Goal: Transaction & Acquisition: Purchase product/service

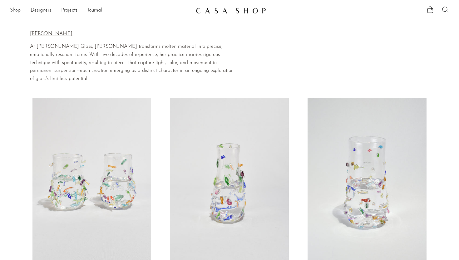
click at [17, 7] on link "Shop" at bounding box center [15, 11] width 11 height 8
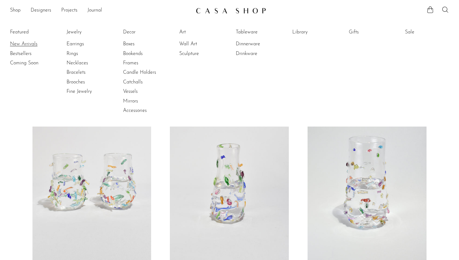
click at [25, 41] on link "New Arrivals" at bounding box center [33, 44] width 47 height 7
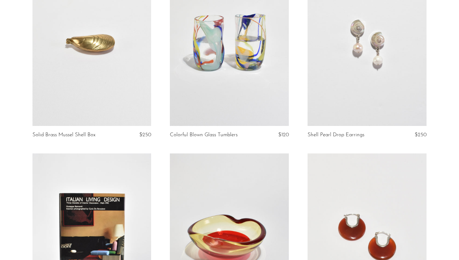
scroll to position [481, 0]
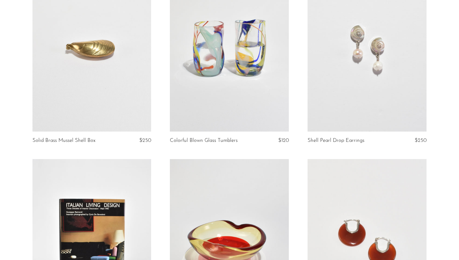
click at [202, 100] on link at bounding box center [229, 48] width 119 height 166
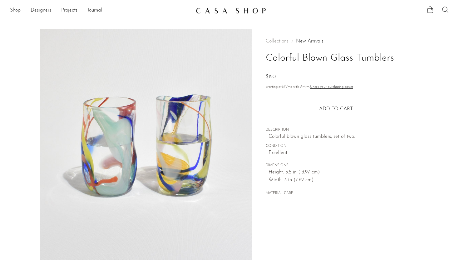
click at [313, 55] on h1 "Colorful Blown Glass Tumblers" at bounding box center [336, 58] width 140 height 16
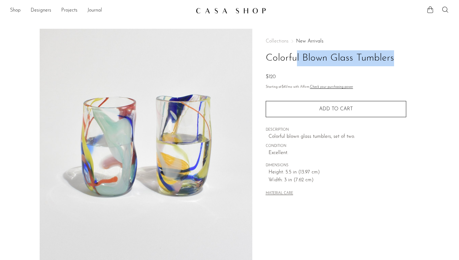
click at [313, 55] on h1 "Colorful Blown Glass Tumblers" at bounding box center [336, 58] width 140 height 16
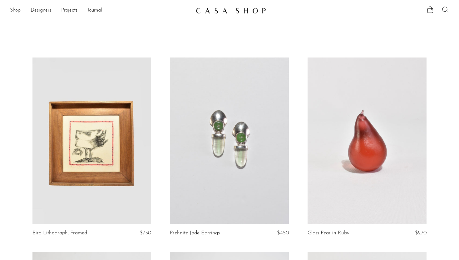
click at [13, 12] on link "Shop" at bounding box center [15, 11] width 11 height 8
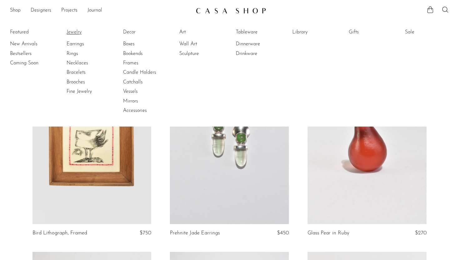
click at [72, 32] on link "Jewelry" at bounding box center [89, 32] width 47 height 7
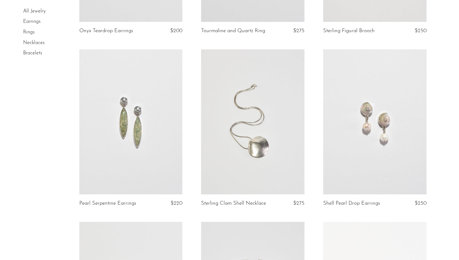
scroll to position [705, 0]
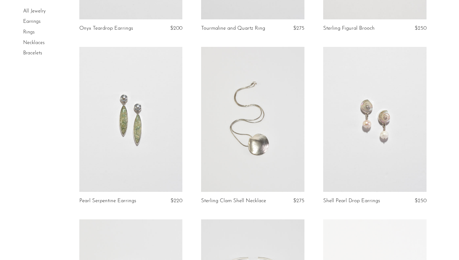
click at [270, 130] on link at bounding box center [252, 119] width 103 height 144
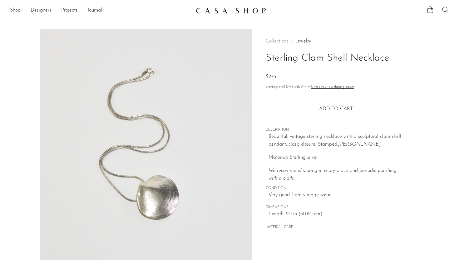
click at [320, 52] on h1 "Sterling Clam Shell Necklace" at bounding box center [336, 58] width 140 height 16
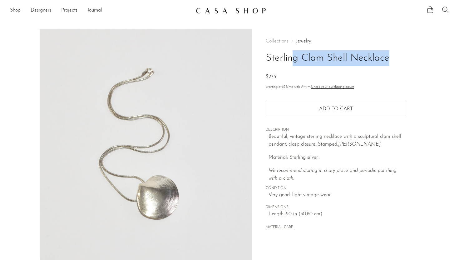
click at [320, 52] on h1 "Sterling Clam Shell Necklace" at bounding box center [336, 58] width 140 height 16
copy div "Sterling Clam Shell Necklace"
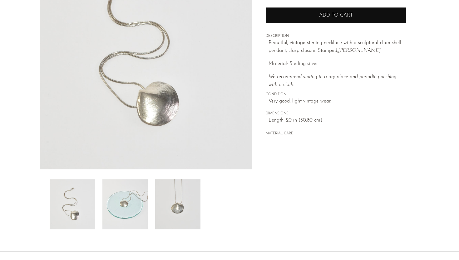
scroll to position [105, 0]
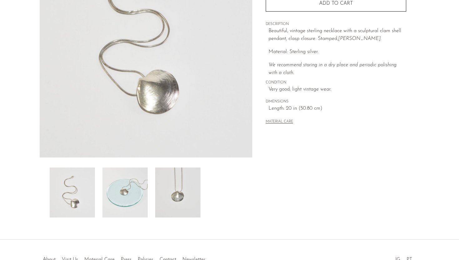
click at [127, 194] on img at bounding box center [124, 192] width 45 height 50
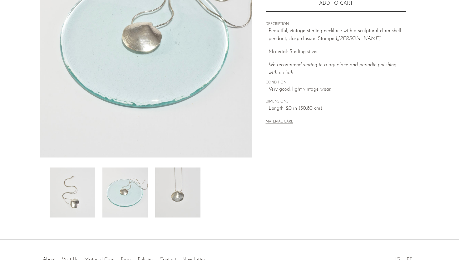
click at [158, 193] on img at bounding box center [177, 192] width 45 height 50
